Goal: Task Accomplishment & Management: Manage account settings

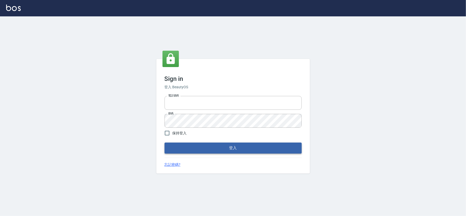
type input "28261007"
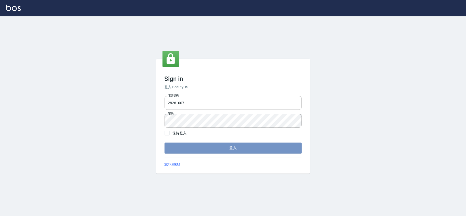
click at [234, 145] on button "登入" at bounding box center [233, 148] width 137 height 11
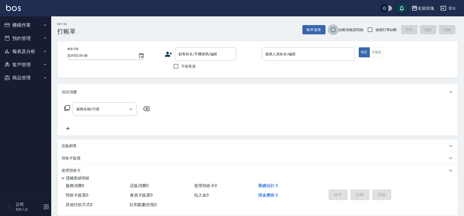
click at [336, 32] on input "結帳前確認明細" at bounding box center [333, 29] width 11 height 11
checkbox input "true"
click at [365, 32] on input "連續打單結帳" at bounding box center [369, 29] width 11 height 11
checkbox input "true"
click at [41, 22] on button "櫃檯作業" at bounding box center [25, 24] width 47 height 13
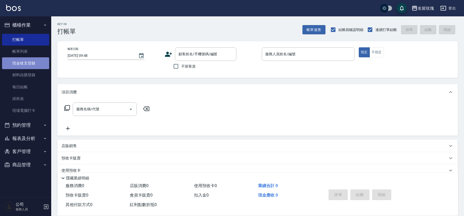
click at [41, 65] on link "現金收支登錄" at bounding box center [25, 63] width 47 height 12
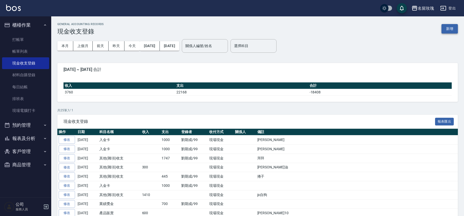
click at [453, 30] on button "新增" at bounding box center [449, 28] width 16 height 9
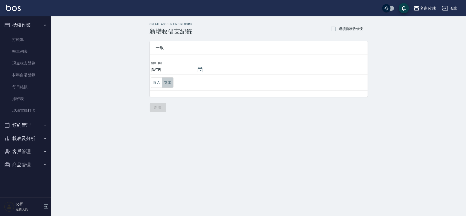
click at [172, 79] on button "支出" at bounding box center [168, 82] width 12 height 10
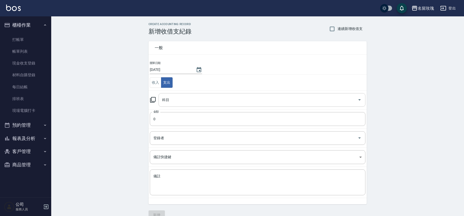
click at [163, 99] on div "科目 科目" at bounding box center [261, 100] width 207 height 14
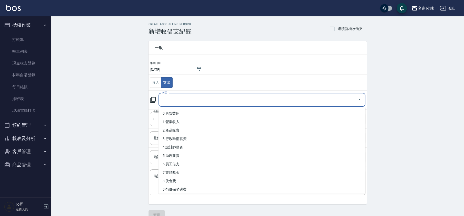
type input "ㄉ"
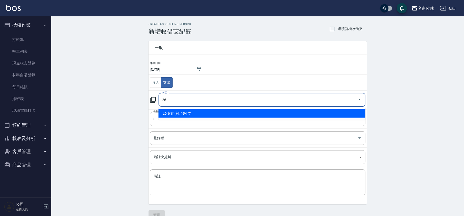
type input "26 其他(雜項)收支"
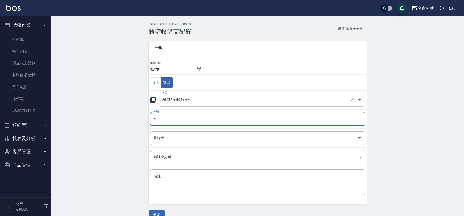
type input "50"
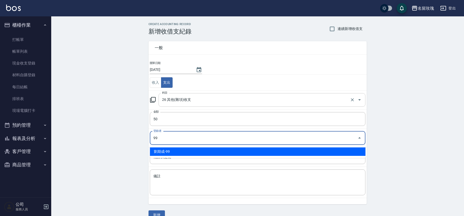
type input "劉期成-99"
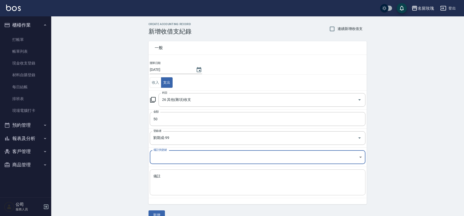
click at [222, 190] on textarea "備註" at bounding box center [257, 182] width 208 height 17
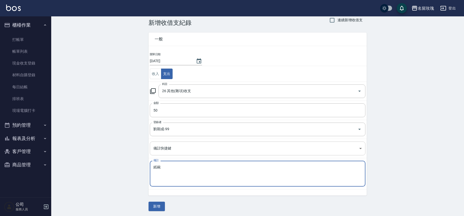
scroll to position [10, 0]
type textarea "紙碗"
click at [159, 203] on button "新增" at bounding box center [156, 204] width 16 height 9
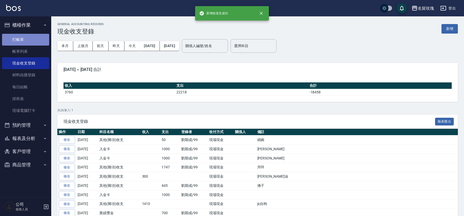
click at [29, 43] on link "打帳單" at bounding box center [25, 40] width 47 height 12
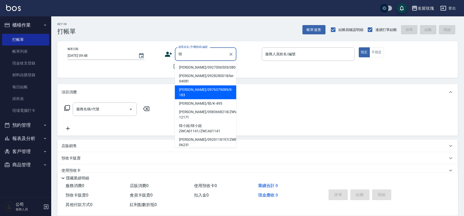
click at [208, 85] on li "[PERSON_NAME]/0976379089/K-183" at bounding box center [205, 92] width 61 height 14
type input "[PERSON_NAME]/0976379089/K-183"
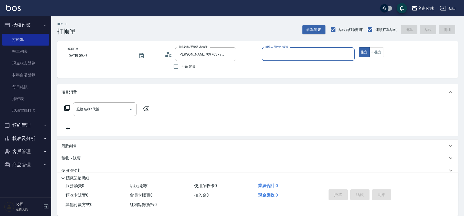
type input "[PERSON_NAME]-5"
click at [167, 52] on circle at bounding box center [168, 53] width 3 height 3
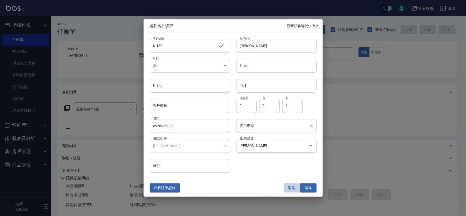
click at [290, 191] on button "取消" at bounding box center [292, 187] width 16 height 9
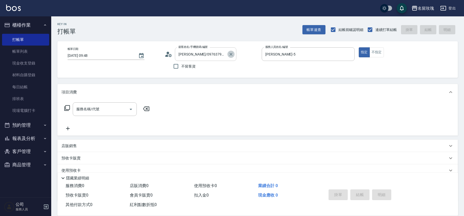
click at [230, 54] on icon "Clear" at bounding box center [230, 54] width 3 height 3
click at [233, 40] on div "Key In 打帳單 帳單速查 結帳前確認明細 連續打單結帳 掛單 結帳 明細 帳單日期 [DATE] 09:48 顧客姓名/手機號碼/編號 顧客姓名/手機號…" at bounding box center [257, 132] width 413 height 233
click at [205, 58] on input "顧客姓名/手機號碼/編號" at bounding box center [201, 54] width 49 height 9
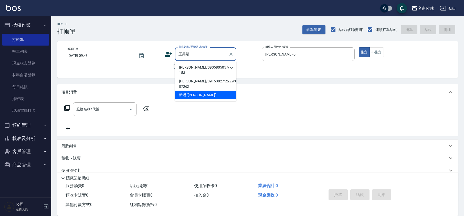
click at [207, 66] on li "[PERSON_NAME]/0905805057/K-153" at bounding box center [205, 70] width 61 height 14
type input "[PERSON_NAME]/0905805057/K-153"
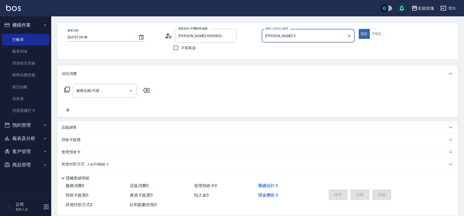
scroll to position [33, 0]
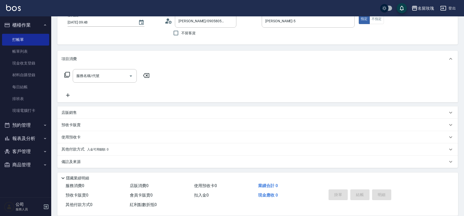
click at [73, 113] on p "店販銷售" at bounding box center [68, 112] width 15 height 5
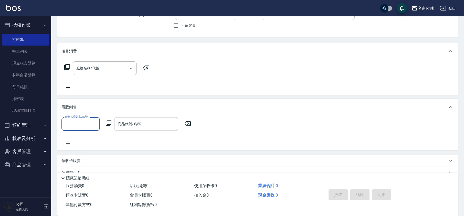
scroll to position [75, 0]
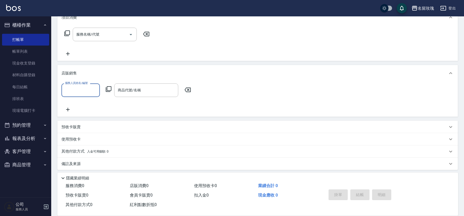
click at [77, 94] on input "服務人員姓名/編號" at bounding box center [81, 90] width 34 height 9
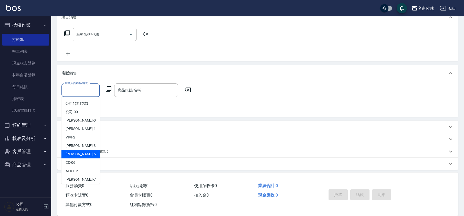
click at [84, 151] on div "[PERSON_NAME] -5" at bounding box center [80, 154] width 38 height 8
type input "[PERSON_NAME]-5"
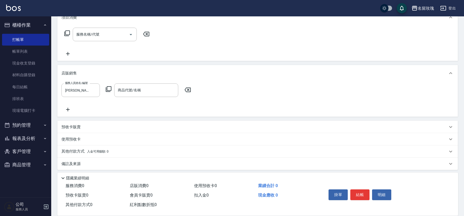
click at [108, 92] on div "服務人員姓名/編號 [PERSON_NAME]-5 服務人員姓名/編號 商品代號/名稱 商品代號/名稱" at bounding box center [127, 90] width 133 height 14
click at [108, 90] on icon at bounding box center [108, 89] width 6 height 6
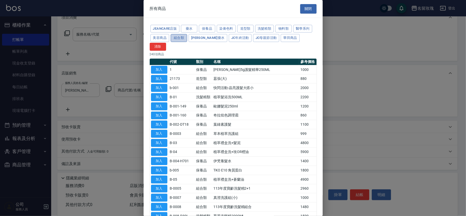
click at [186, 36] on button "組合類" at bounding box center [179, 38] width 16 height 8
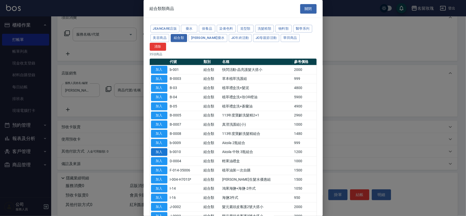
click at [157, 148] on button "加入" at bounding box center [159, 152] width 16 height 8
type input "Aicola 中秋 3瓶組合"
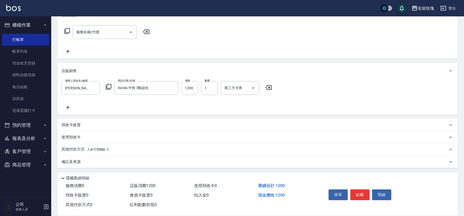
click at [86, 162] on div "備註及來源" at bounding box center [254, 161] width 386 height 5
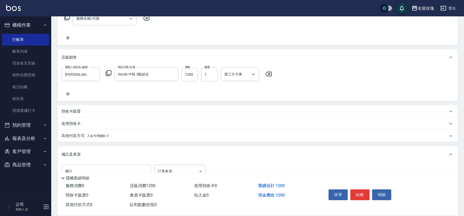
scroll to position [107, 0]
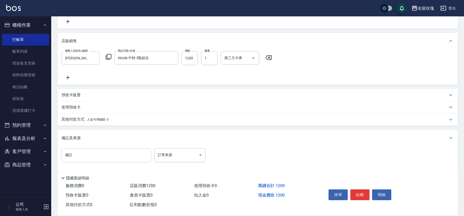
click at [91, 150] on input "備註" at bounding box center [106, 155] width 90 height 14
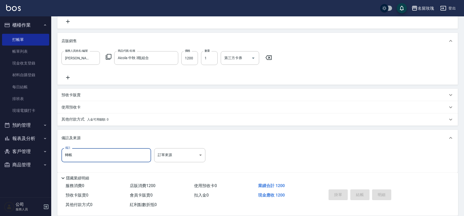
type input "轉帳"
type input "[DATE] 10:19"
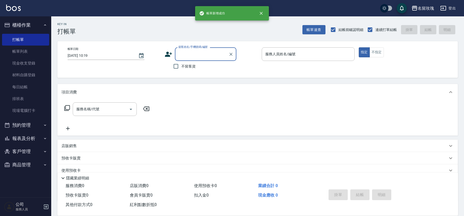
scroll to position [0, 0]
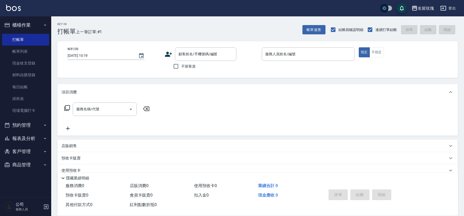
click at [188, 71] on label "不留客資" at bounding box center [182, 66] width 25 height 11
click at [181, 71] on input "不留客資" at bounding box center [175, 66] width 11 height 11
checkbox input "true"
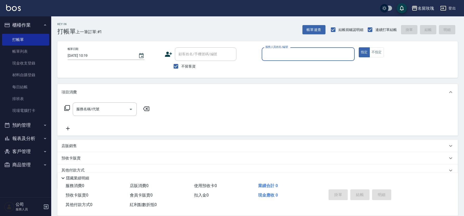
click at [284, 57] on input "服務人員姓名/編號" at bounding box center [308, 54] width 88 height 9
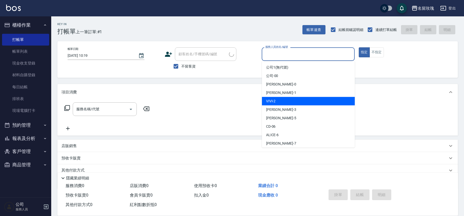
click at [286, 104] on div "VIVI -2" at bounding box center [308, 101] width 93 height 8
type input "VIVI-2"
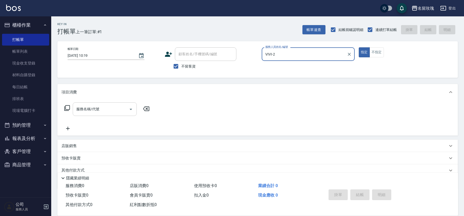
click at [121, 112] on input "服務名稱/代號" at bounding box center [101, 109] width 52 height 9
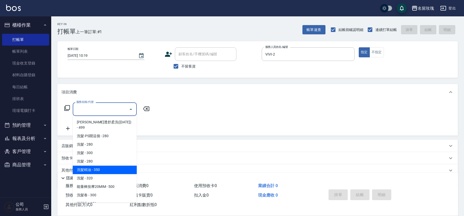
click at [102, 166] on span "洗髮精油 - 350" at bounding box center [105, 170] width 64 height 8
type input "洗髮精油(206)"
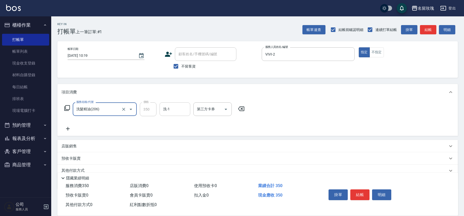
click at [178, 114] on input "洗-1" at bounding box center [175, 109] width 26 height 9
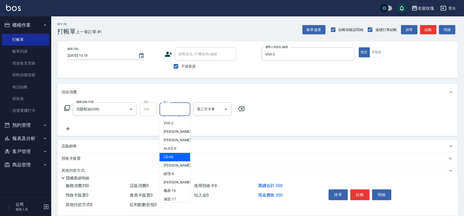
scroll to position [68, 0]
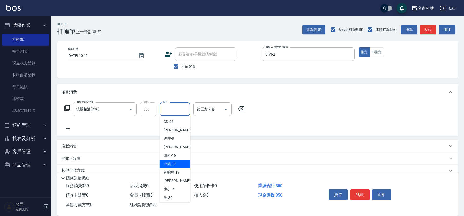
click at [184, 168] on div "湘芸 -17" at bounding box center [174, 164] width 31 height 8
type input "湘芸-17"
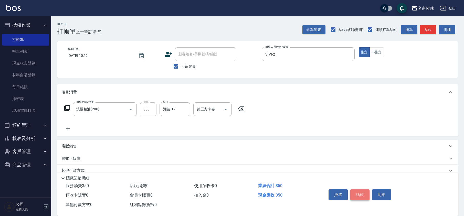
click at [356, 192] on button "結帳" at bounding box center [359, 194] width 19 height 11
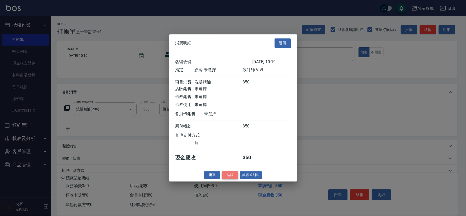
click at [232, 178] on button "結帳" at bounding box center [230, 175] width 16 height 8
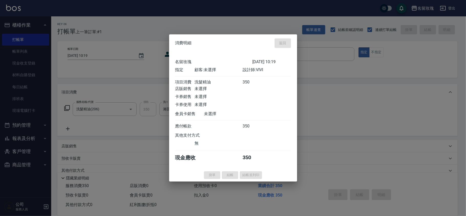
type input "[DATE] 10:31"
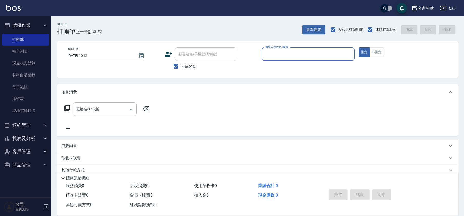
click at [187, 65] on span "不留客資" at bounding box center [188, 66] width 14 height 5
click at [181, 65] on input "不留客資" at bounding box center [175, 66] width 11 height 11
checkbox input "false"
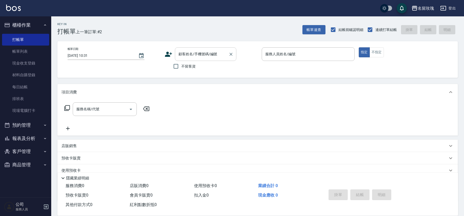
click at [190, 59] on div "顧客姓名/手機號碼/編號" at bounding box center [205, 54] width 61 height 14
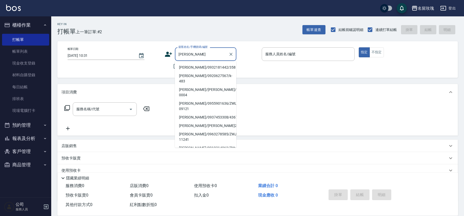
click at [197, 69] on li "[PERSON_NAME]/0932181442/358" at bounding box center [205, 67] width 61 height 8
type input "[PERSON_NAME]/0932181442/358"
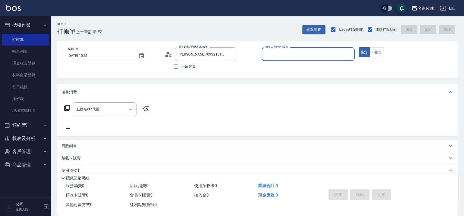
type input "VIVI-2"
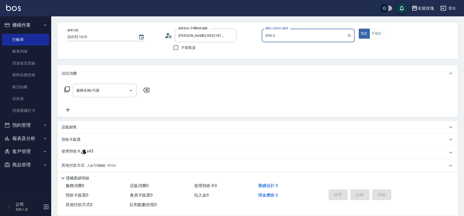
scroll to position [35, 0]
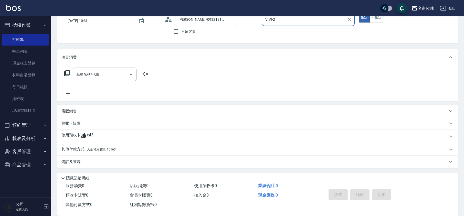
click at [91, 135] on span "x43" at bounding box center [90, 137] width 7 height 8
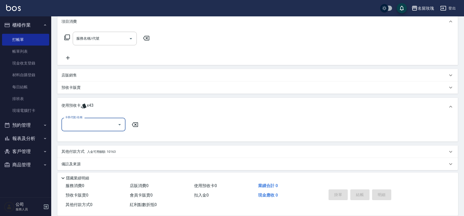
scroll to position [73, 0]
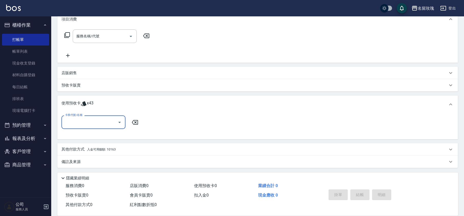
click at [95, 125] on input "卡券代號/名稱" at bounding box center [90, 122] width 52 height 9
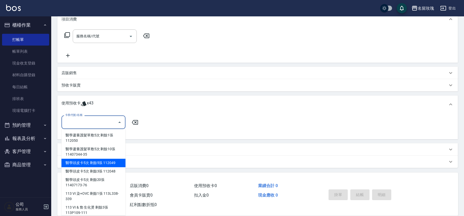
scroll to position [4, 0]
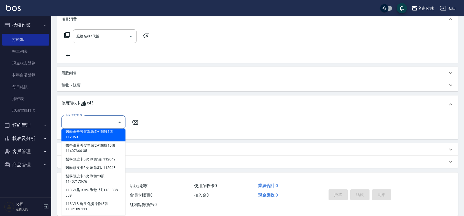
click at [102, 125] on input "卡券代號/名稱" at bounding box center [90, 122] width 52 height 9
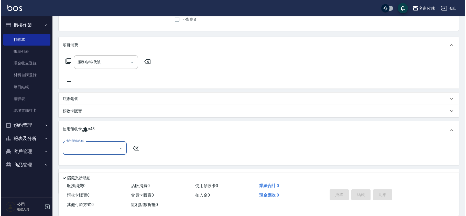
scroll to position [0, 0]
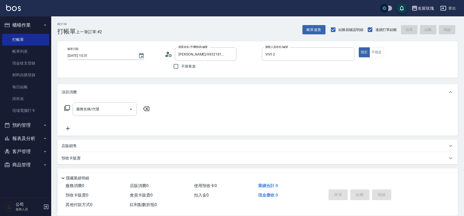
click at [165, 51] on icon at bounding box center [169, 54] width 8 height 8
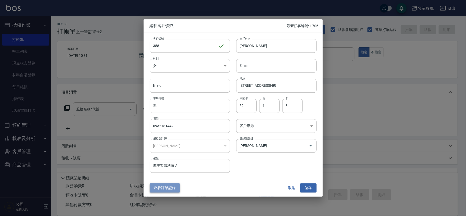
click at [171, 185] on button "查看訂單記錄" at bounding box center [165, 187] width 30 height 9
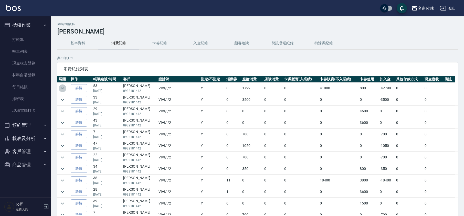
click at [63, 91] on icon "expand row" at bounding box center [62, 88] width 6 height 6
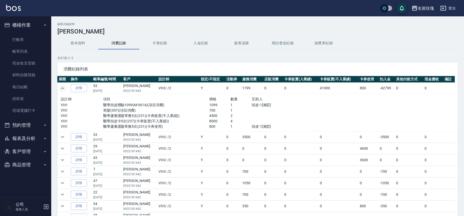
click at [63, 88] on icon "expand row" at bounding box center [62, 88] width 3 height 2
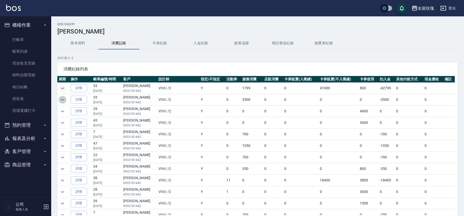
click at [65, 101] on icon "expand row" at bounding box center [62, 100] width 6 height 6
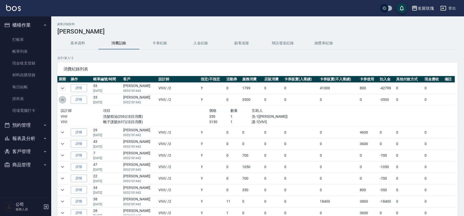
click at [65, 101] on icon "expand row" at bounding box center [62, 100] width 6 height 6
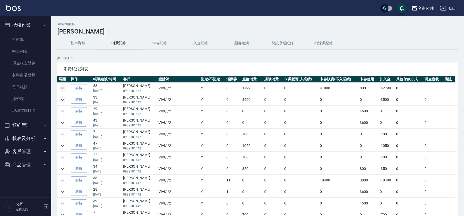
click at [65, 101] on icon "expand row" at bounding box center [62, 100] width 6 height 6
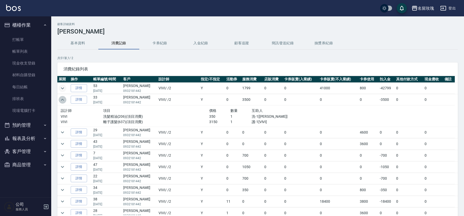
click at [65, 101] on icon "expand row" at bounding box center [62, 100] width 6 height 6
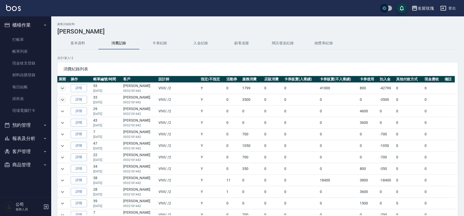
click at [65, 108] on td at bounding box center [63, 111] width 12 height 11
click at [61, 111] on icon "expand row" at bounding box center [62, 111] width 6 height 6
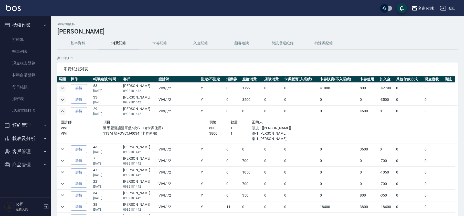
click at [61, 110] on icon "expand row" at bounding box center [62, 111] width 6 height 6
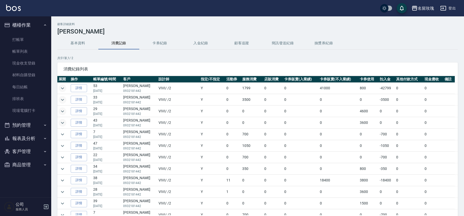
click at [62, 123] on icon "expand row" at bounding box center [62, 123] width 6 height 6
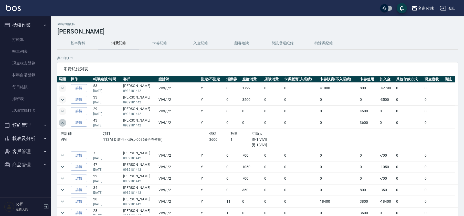
click at [62, 122] on icon "expand row" at bounding box center [62, 123] width 3 height 2
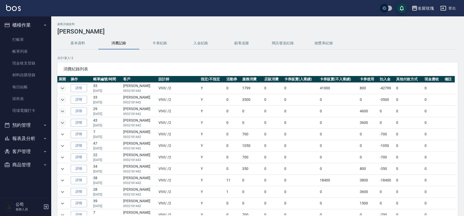
click at [65, 131] on td at bounding box center [63, 134] width 12 height 11
click at [64, 135] on icon "expand row" at bounding box center [62, 134] width 6 height 6
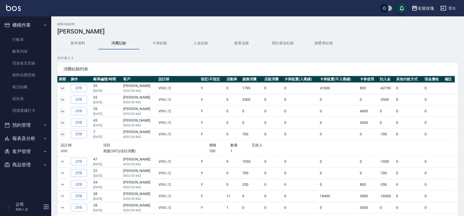
click at [64, 135] on icon "expand row" at bounding box center [62, 134] width 6 height 6
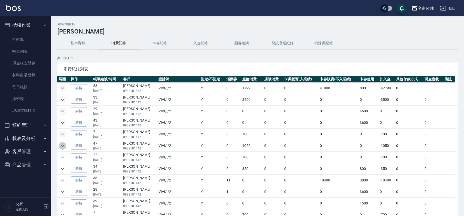
click at [62, 145] on icon "expand row" at bounding box center [62, 146] width 6 height 6
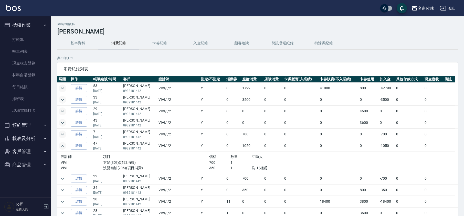
click at [62, 146] on icon "expand row" at bounding box center [62, 146] width 3 height 2
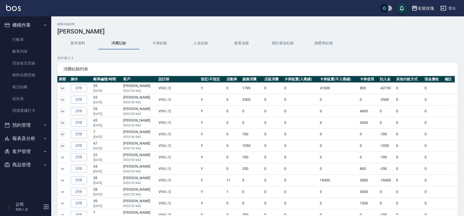
click at [62, 146] on icon "expand row" at bounding box center [62, 146] width 6 height 6
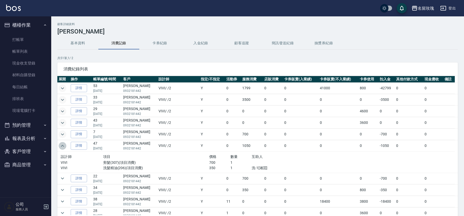
click at [61, 148] on icon "expand row" at bounding box center [62, 146] width 6 height 6
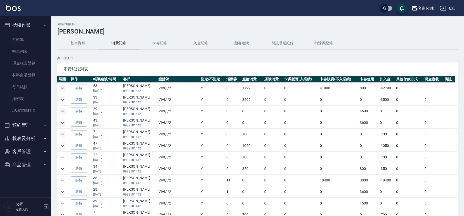
click at [61, 162] on td at bounding box center [63, 157] width 12 height 11
click at [63, 158] on icon "expand row" at bounding box center [62, 157] width 3 height 2
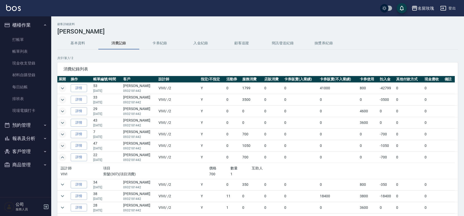
click at [63, 158] on icon "expand row" at bounding box center [62, 157] width 3 height 2
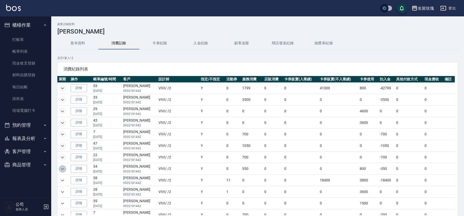
click at [59, 170] on button "expand row" at bounding box center [63, 169] width 8 height 8
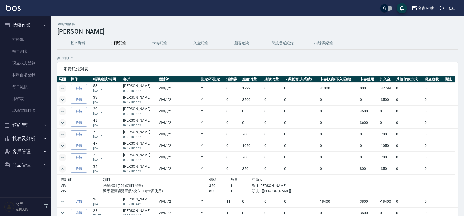
click at [59, 170] on button "expand row" at bounding box center [63, 169] width 8 height 8
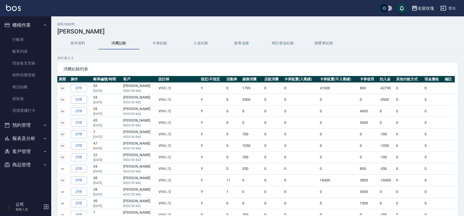
click at [62, 183] on icon "expand row" at bounding box center [62, 180] width 6 height 6
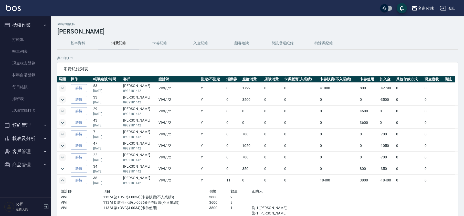
click at [62, 183] on icon "expand row" at bounding box center [62, 180] width 6 height 6
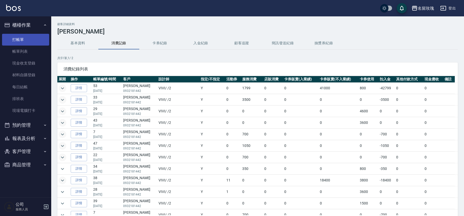
click at [14, 40] on link "打帳單" at bounding box center [25, 40] width 47 height 12
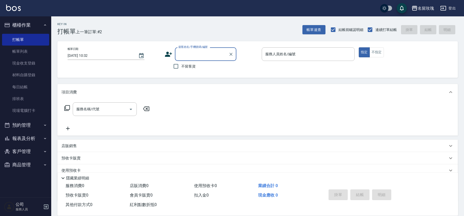
click at [24, 25] on button "櫃檯作業" at bounding box center [25, 24] width 47 height 13
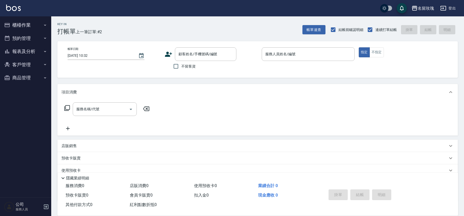
click at [100, 23] on div "Key In 打帳單 上一筆訂單:#2" at bounding box center [76, 25] width 51 height 19
drag, startPoint x: 26, startPoint y: 20, endPoint x: 26, endPoint y: 33, distance: 13.1
click at [26, 22] on button "櫃檯作業" at bounding box center [25, 24] width 47 height 13
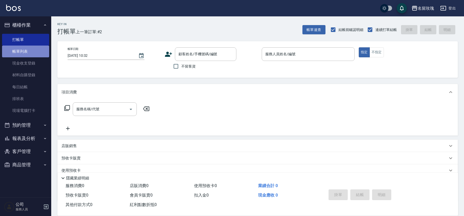
click at [30, 49] on link "帳單列表" at bounding box center [25, 52] width 47 height 12
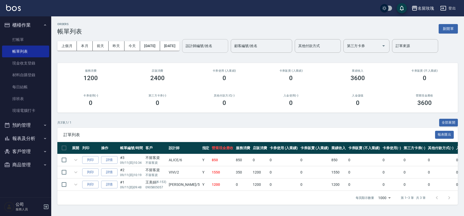
click at [219, 45] on div "設計師編號/姓名 設計師編號/姓名" at bounding box center [205, 46] width 46 height 14
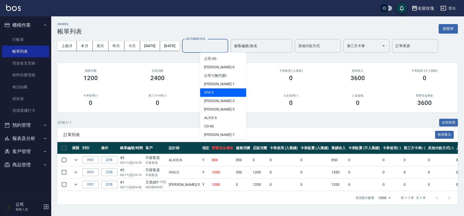
click at [220, 91] on div "VIVI -2" at bounding box center [223, 92] width 46 height 8
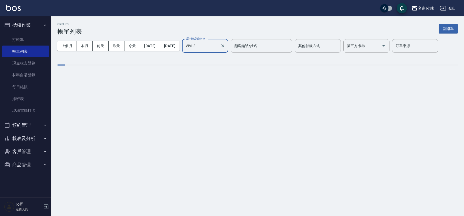
type input "VIVI-2"
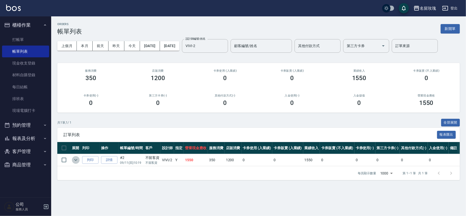
click at [75, 160] on icon "expand row" at bounding box center [75, 160] width 3 height 2
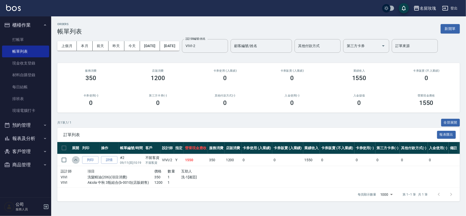
click at [75, 159] on icon "expand row" at bounding box center [76, 160] width 6 height 6
